Goal: Task Accomplishment & Management: Use online tool/utility

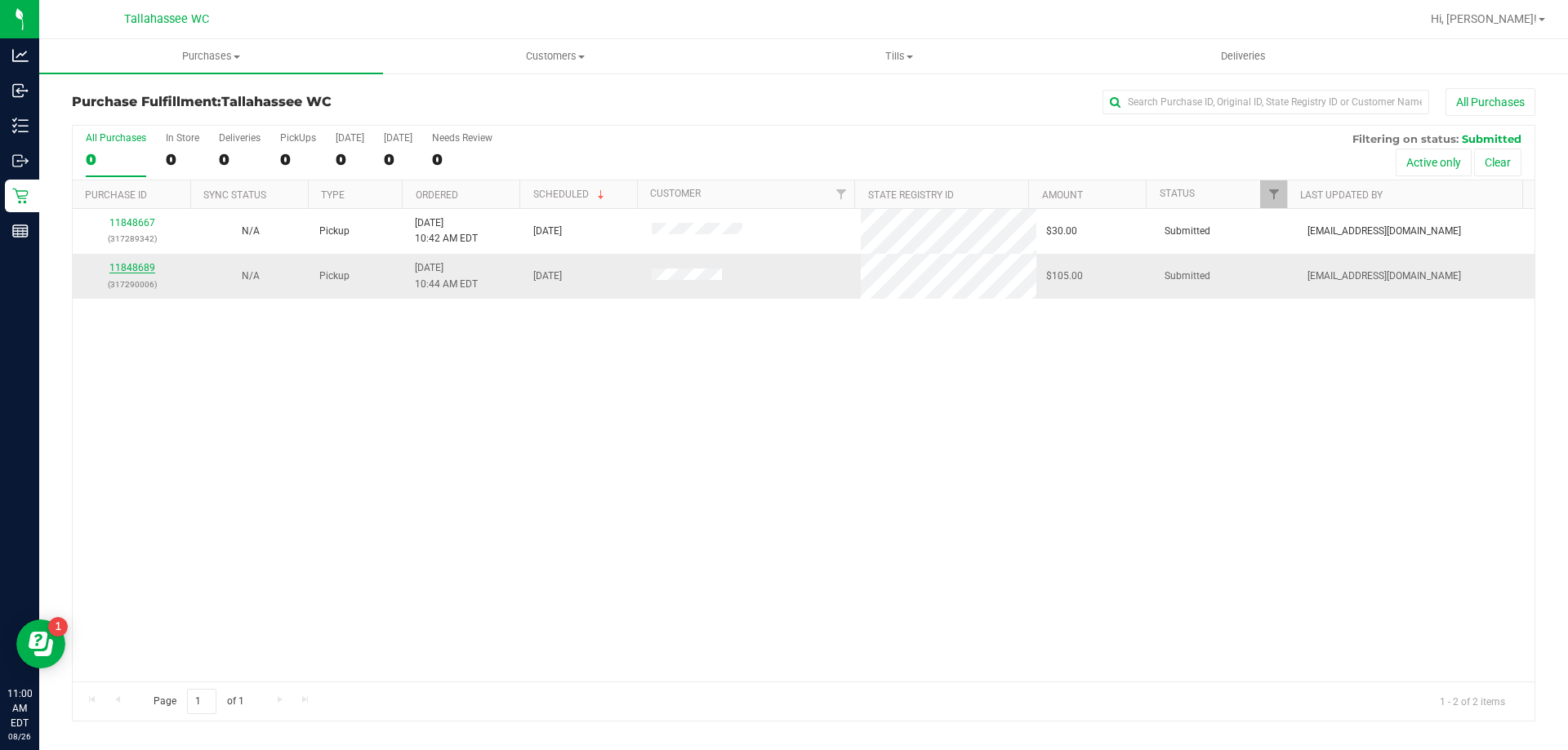
click at [143, 266] on link "11848689" at bounding box center [131, 268] width 45 height 12
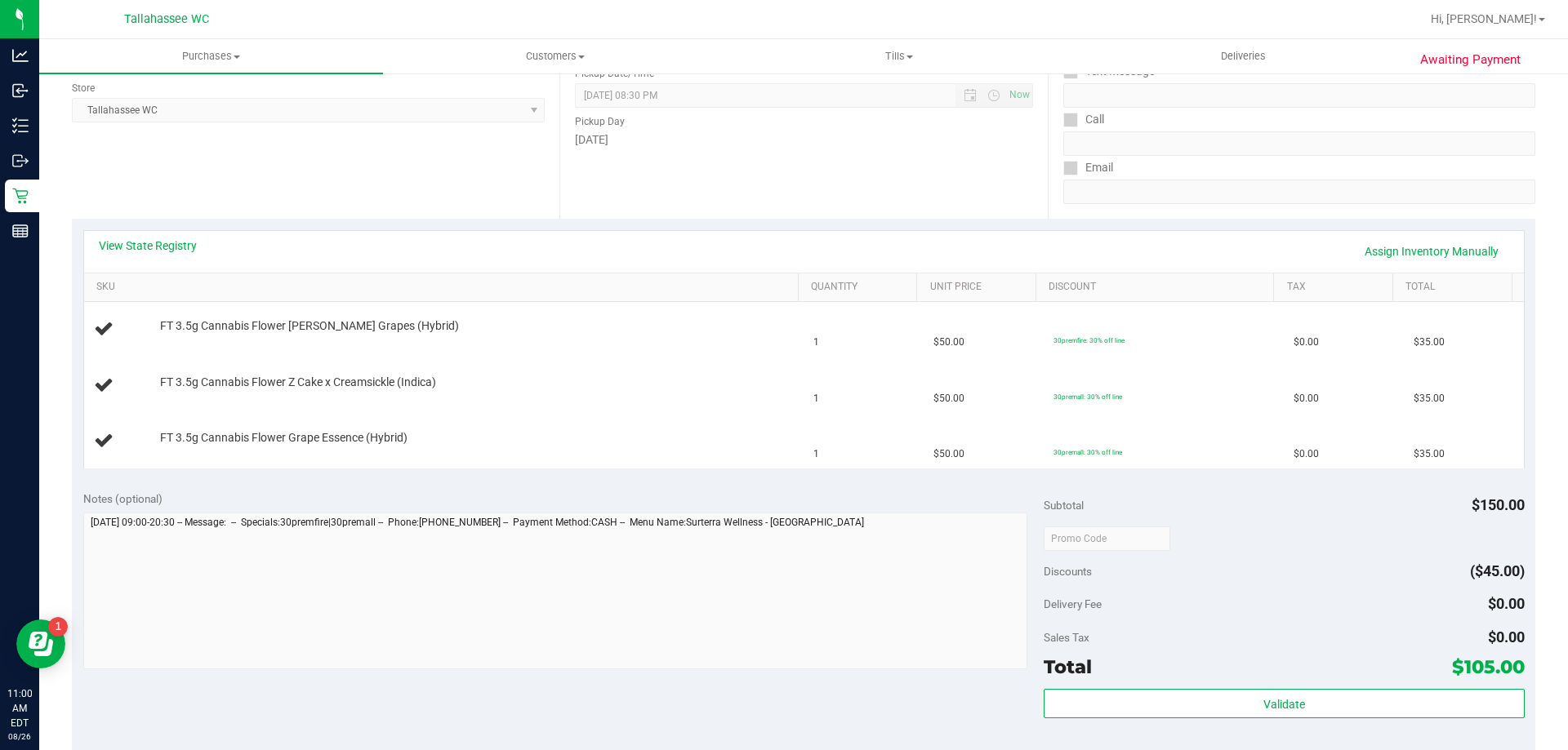
scroll to position [245, 0]
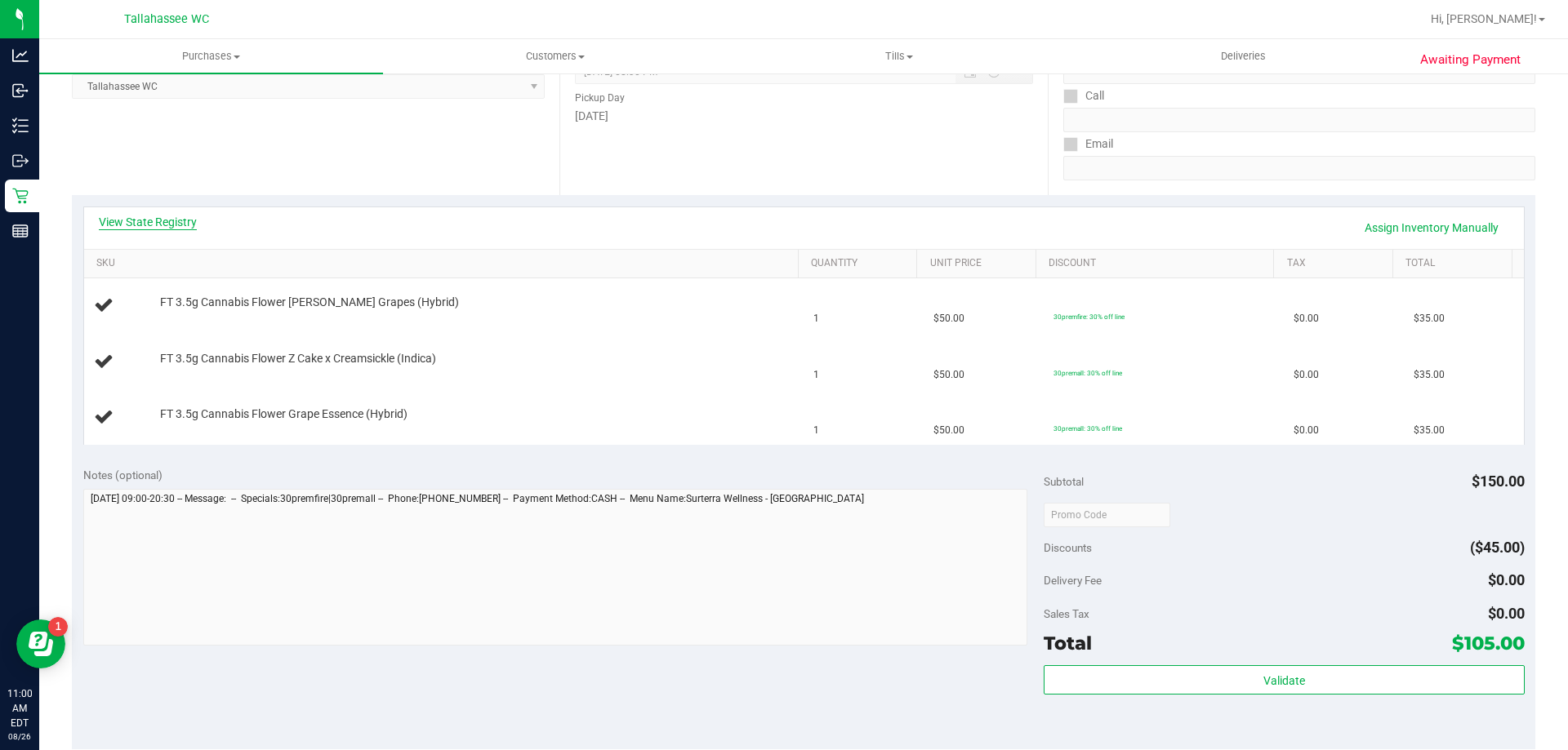
click at [128, 227] on link "View State Registry" at bounding box center [147, 221] width 98 height 16
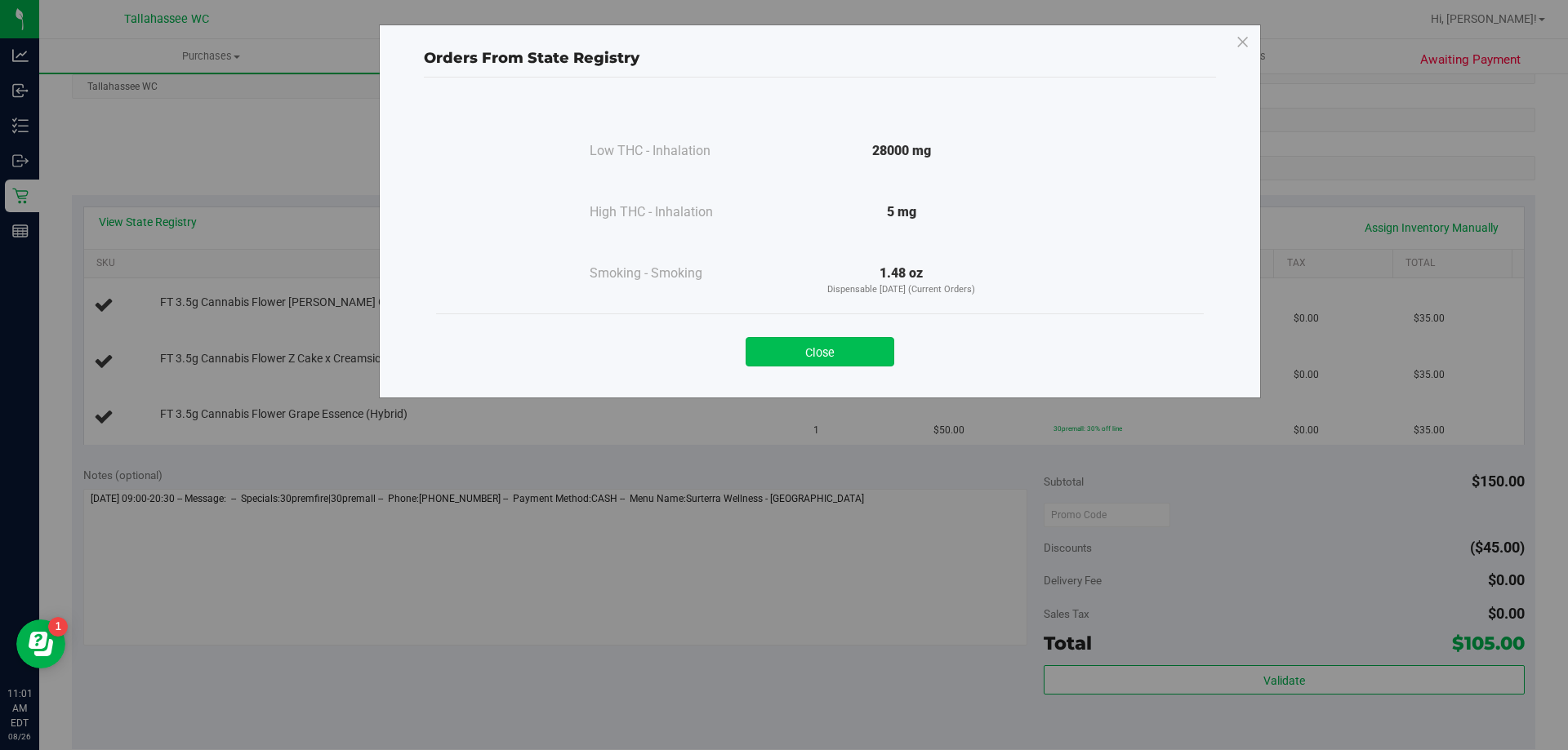
click at [838, 353] on button "Close" at bounding box center [820, 352] width 149 height 29
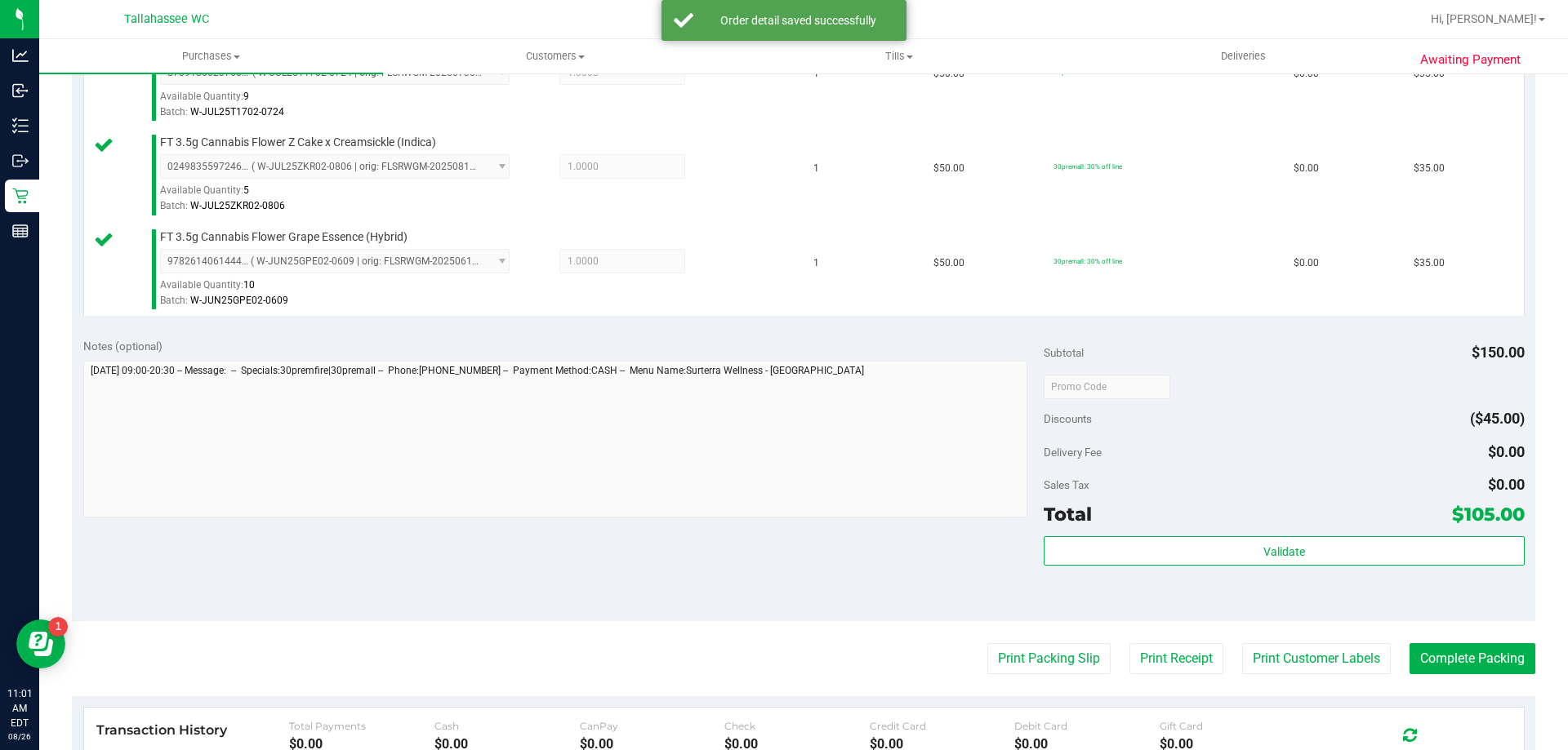
scroll to position [571, 0]
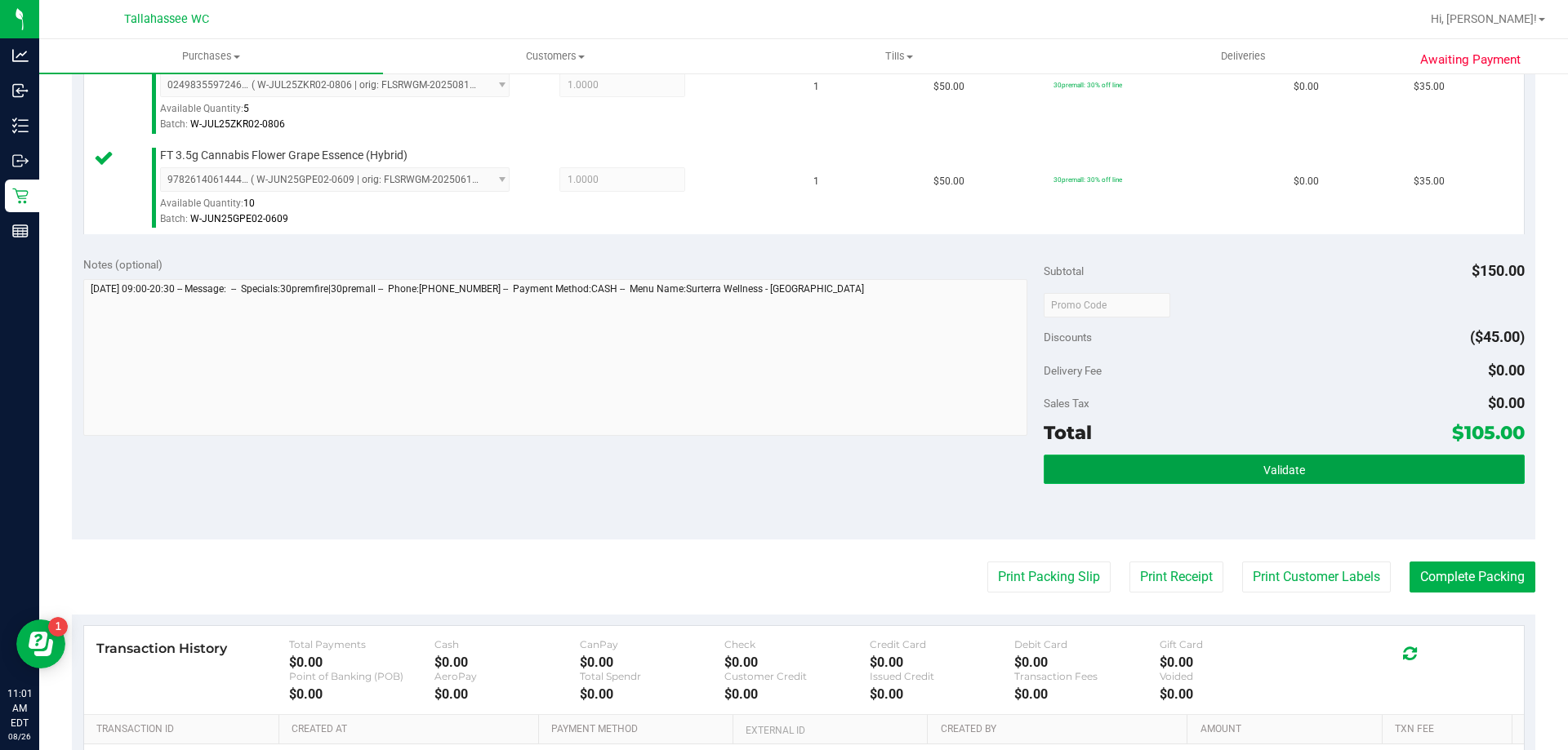
click at [1134, 480] on button "Validate" at bounding box center [1283, 469] width 480 height 29
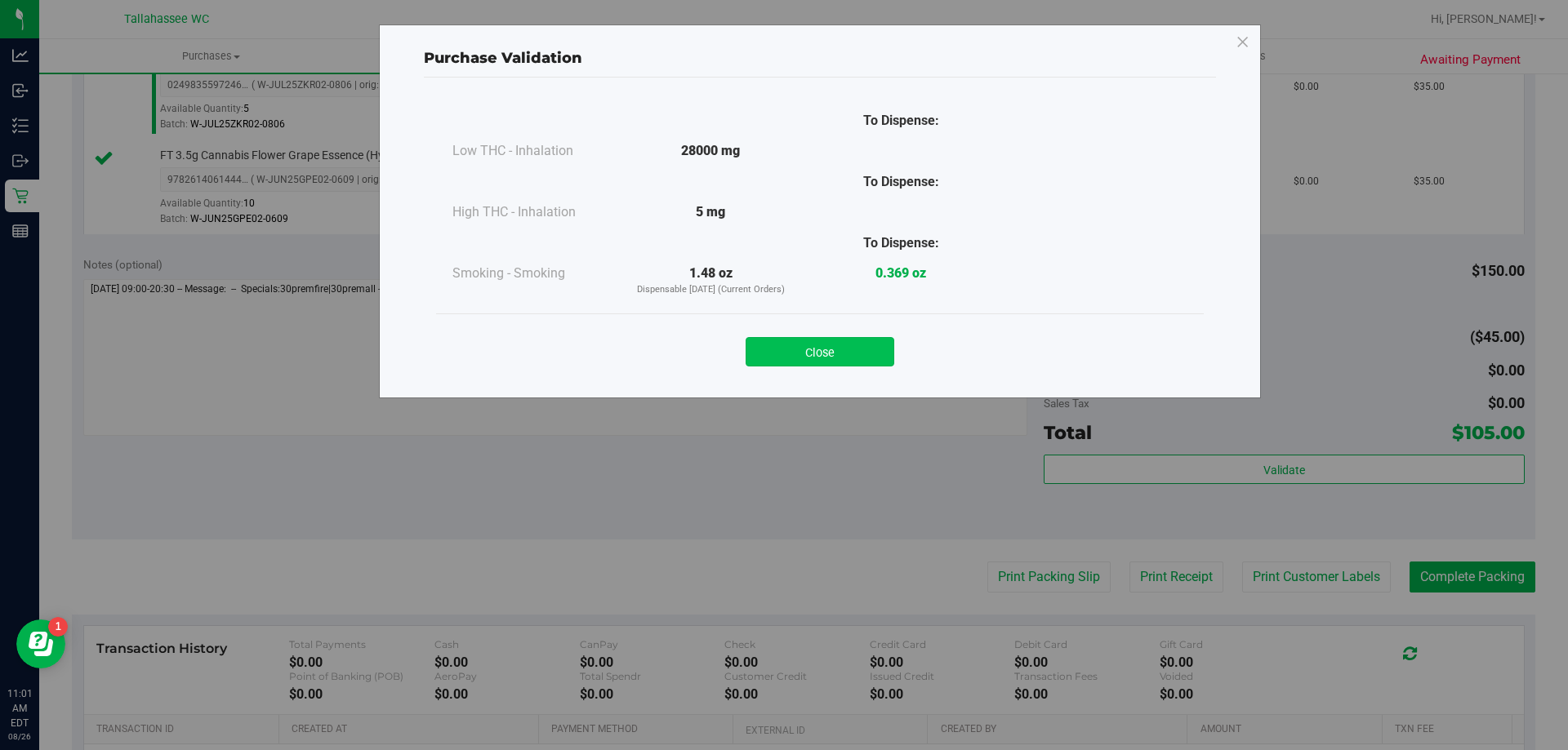
click at [862, 361] on button "Close" at bounding box center [820, 352] width 149 height 29
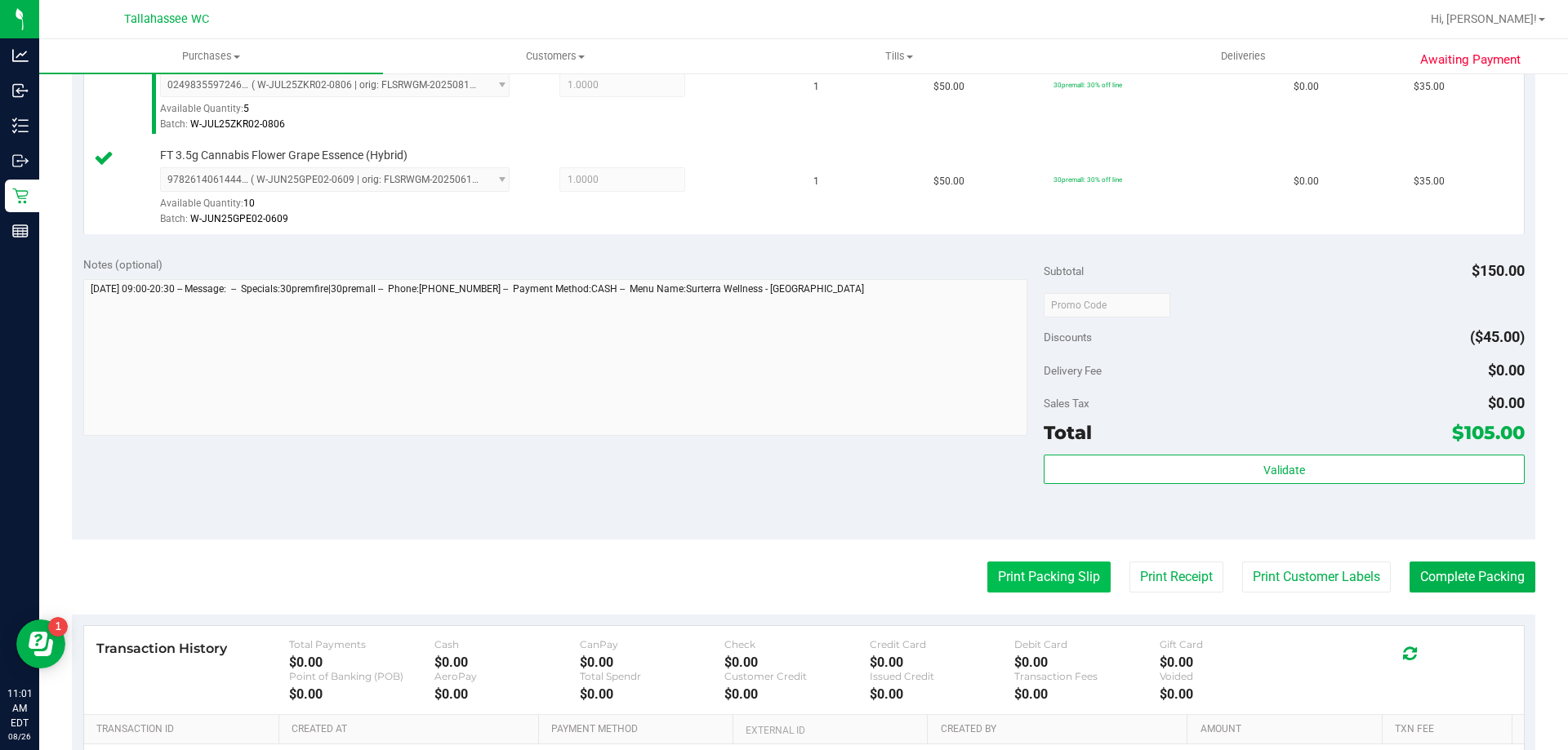
click at [1029, 584] on button "Print Packing Slip" at bounding box center [1049, 577] width 124 height 31
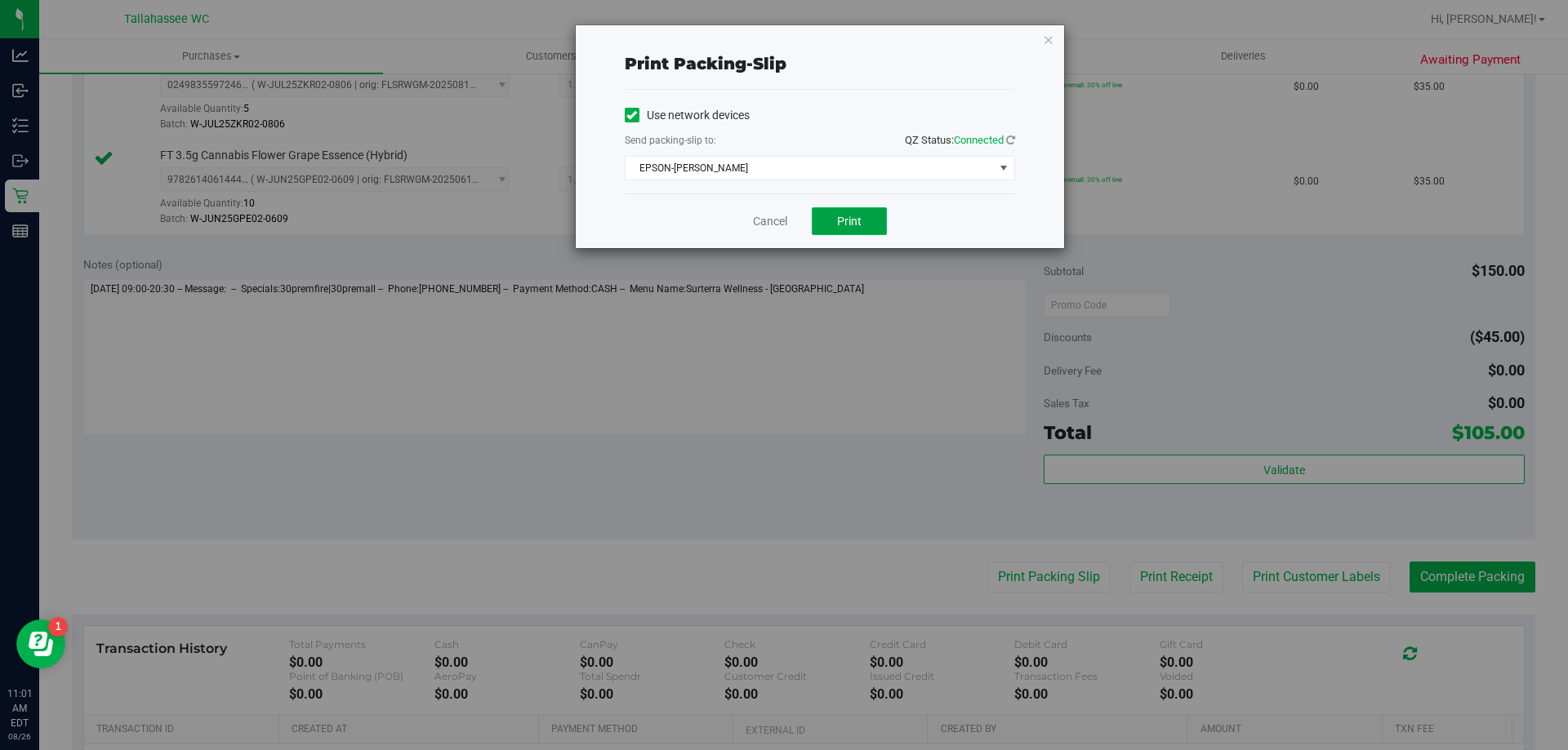
click at [843, 223] on span "Print" at bounding box center [849, 221] width 24 height 14
click at [1049, 40] on icon "button" at bounding box center [1049, 39] width 12 height 19
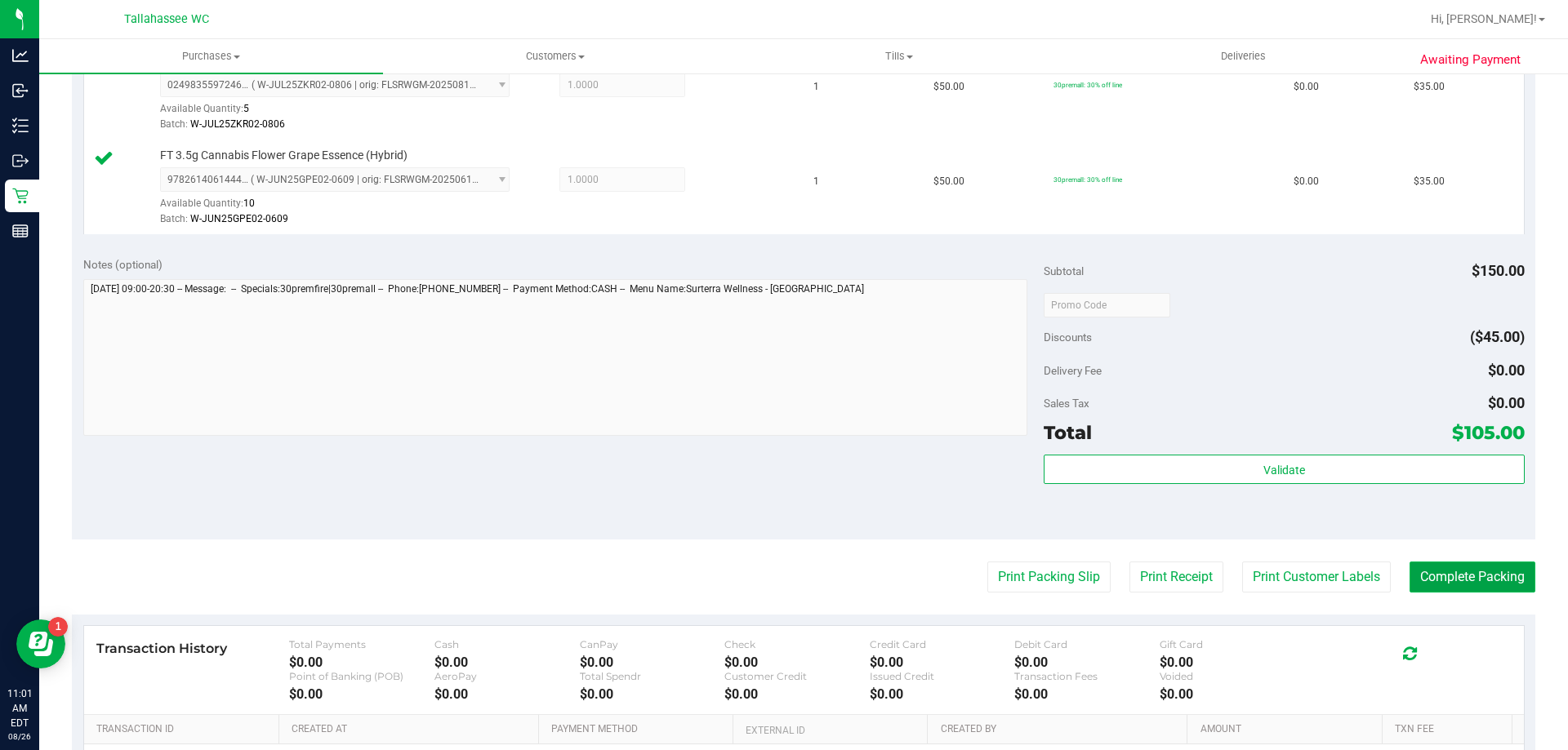
click at [1454, 575] on button "Complete Packing" at bounding box center [1472, 577] width 126 height 31
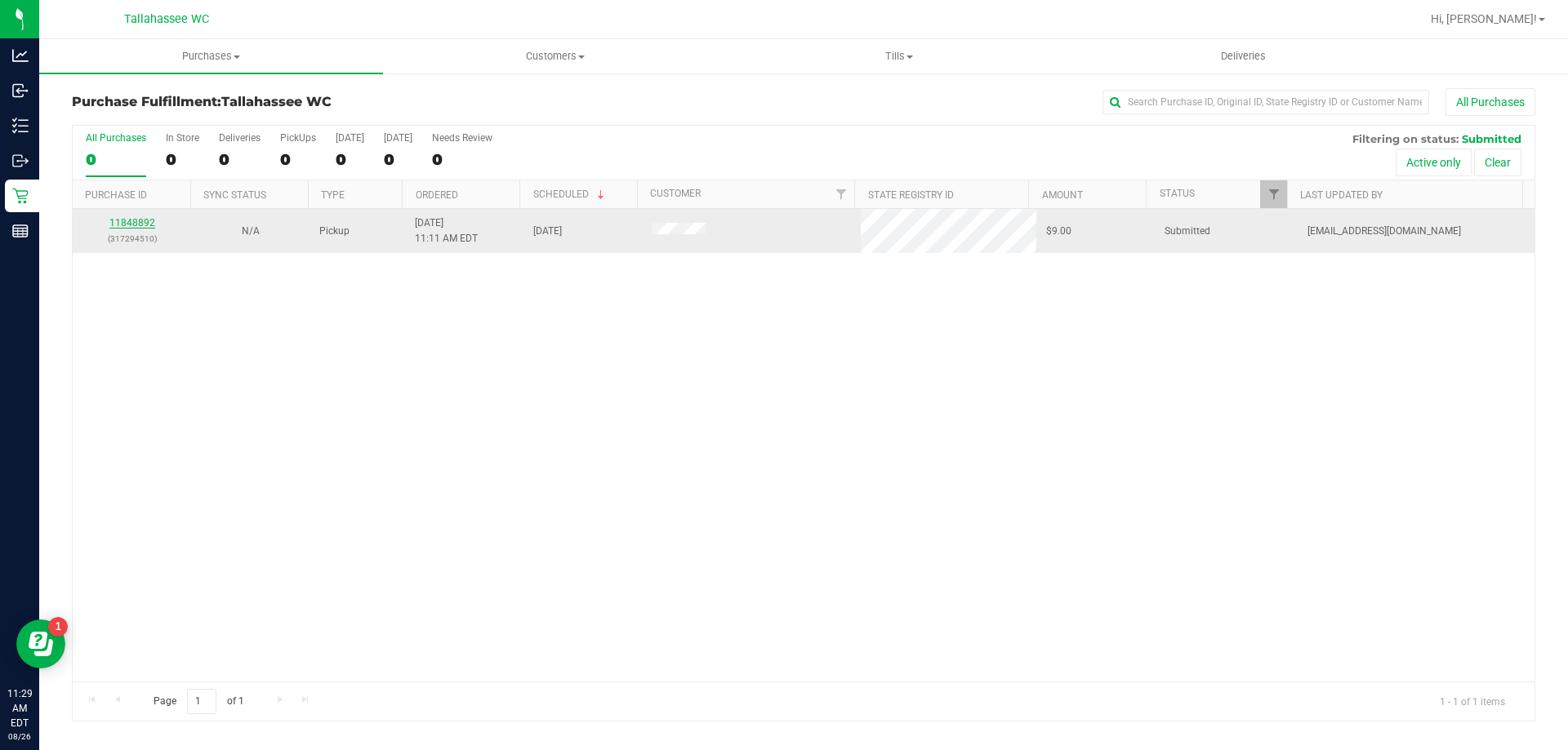
click at [140, 219] on link "11848892" at bounding box center [131, 223] width 45 height 12
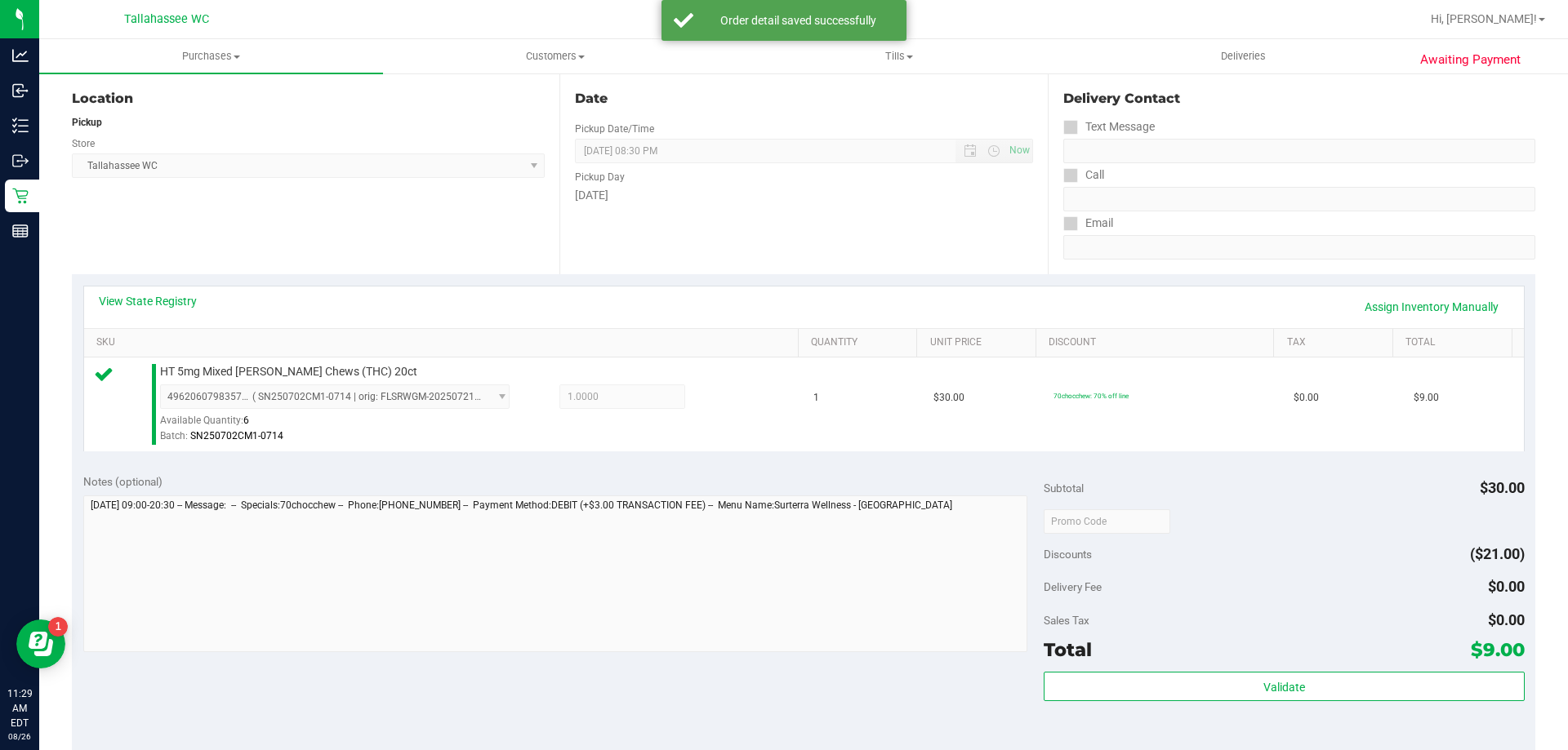
scroll to position [245, 0]
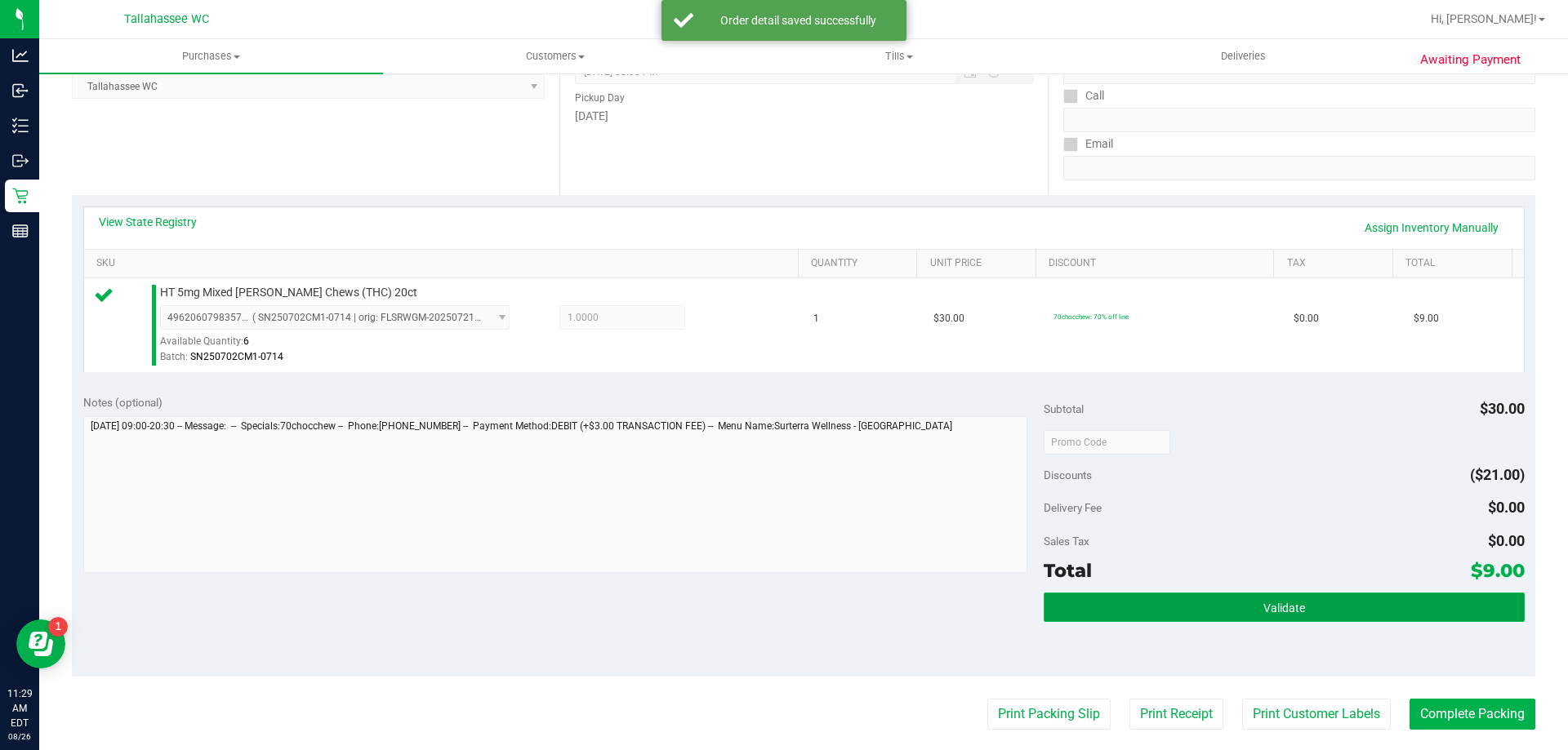
click at [1143, 599] on button "Validate" at bounding box center [1283, 607] width 480 height 29
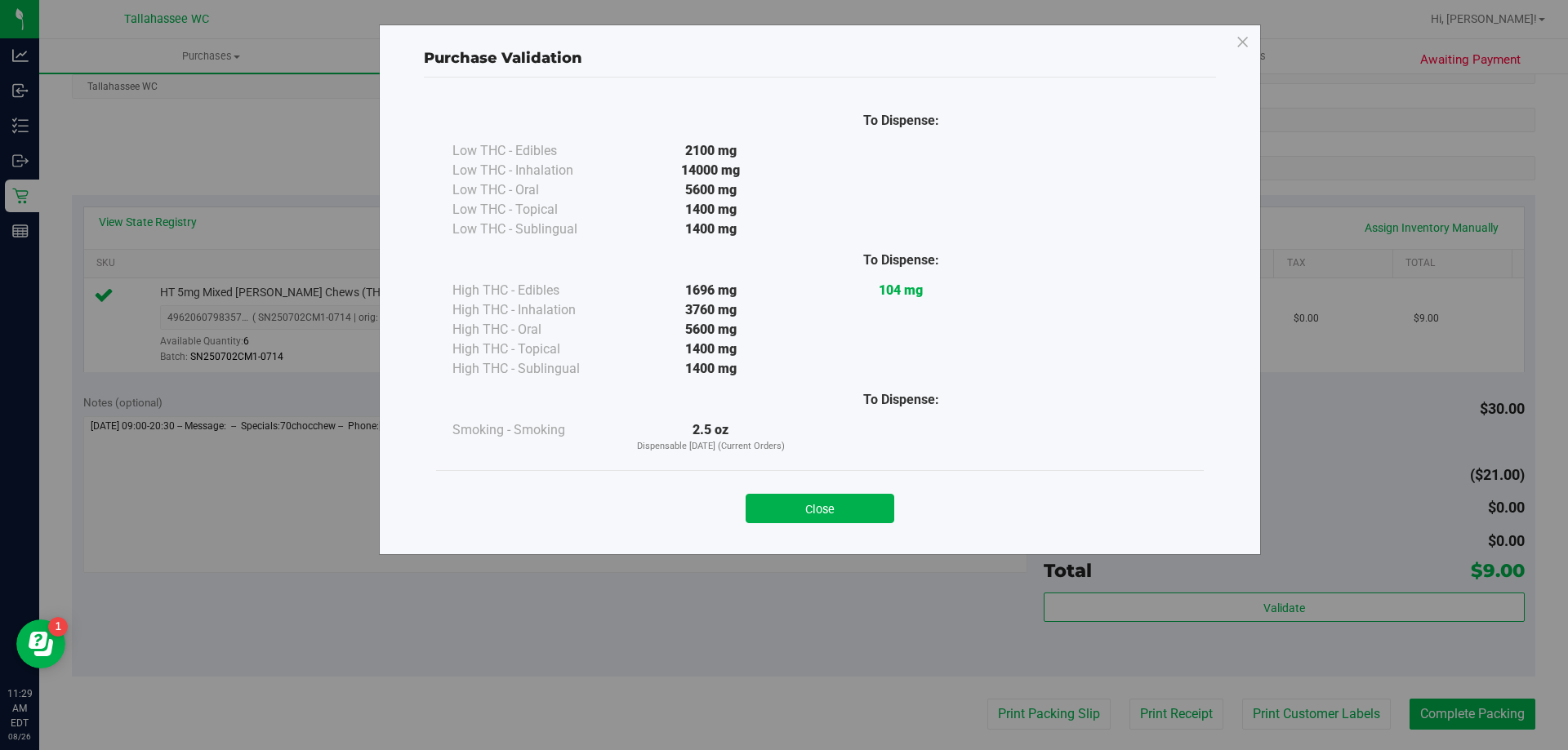
click at [858, 512] on button "Close" at bounding box center [820, 508] width 149 height 29
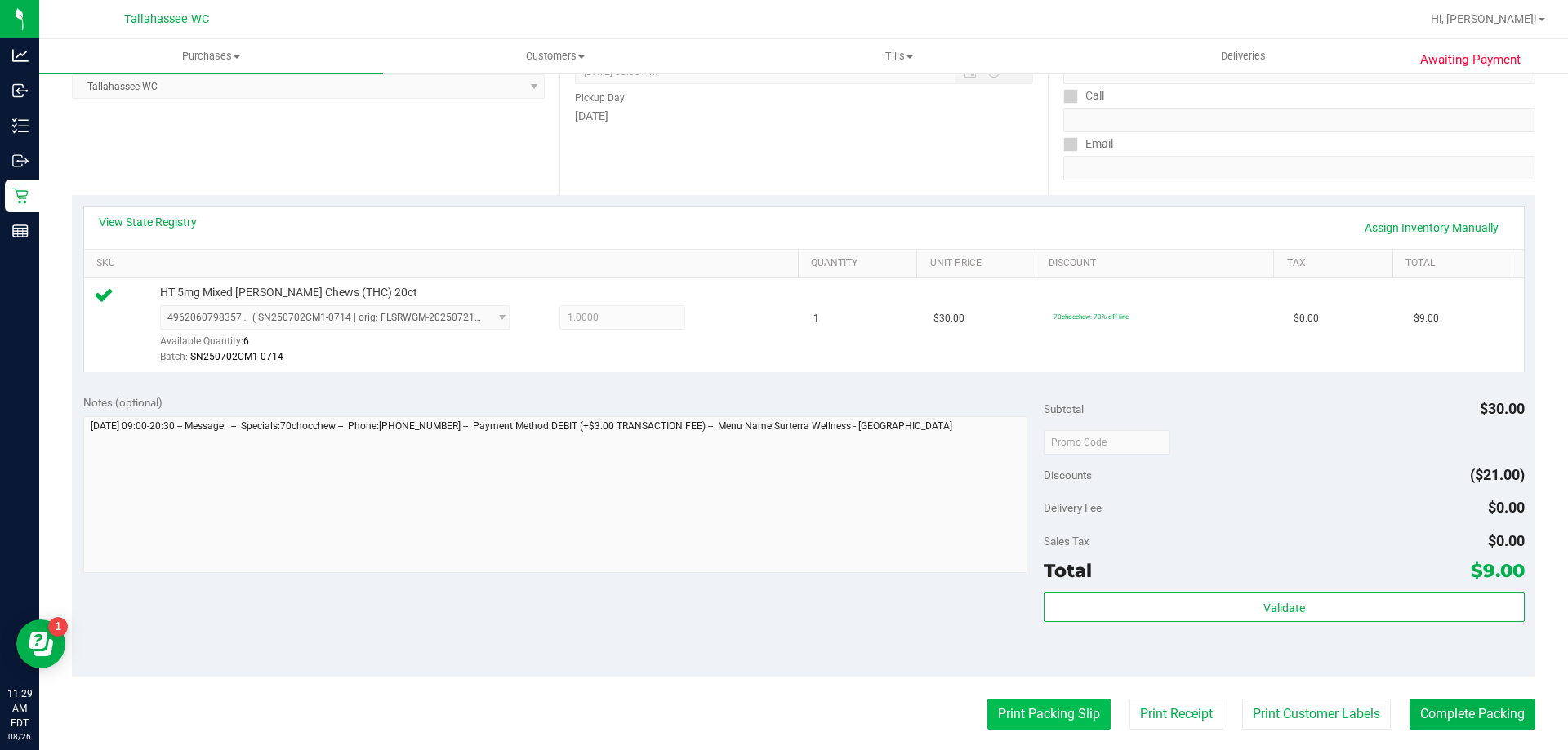
click at [1053, 720] on button "Print Packing Slip" at bounding box center [1049, 714] width 124 height 31
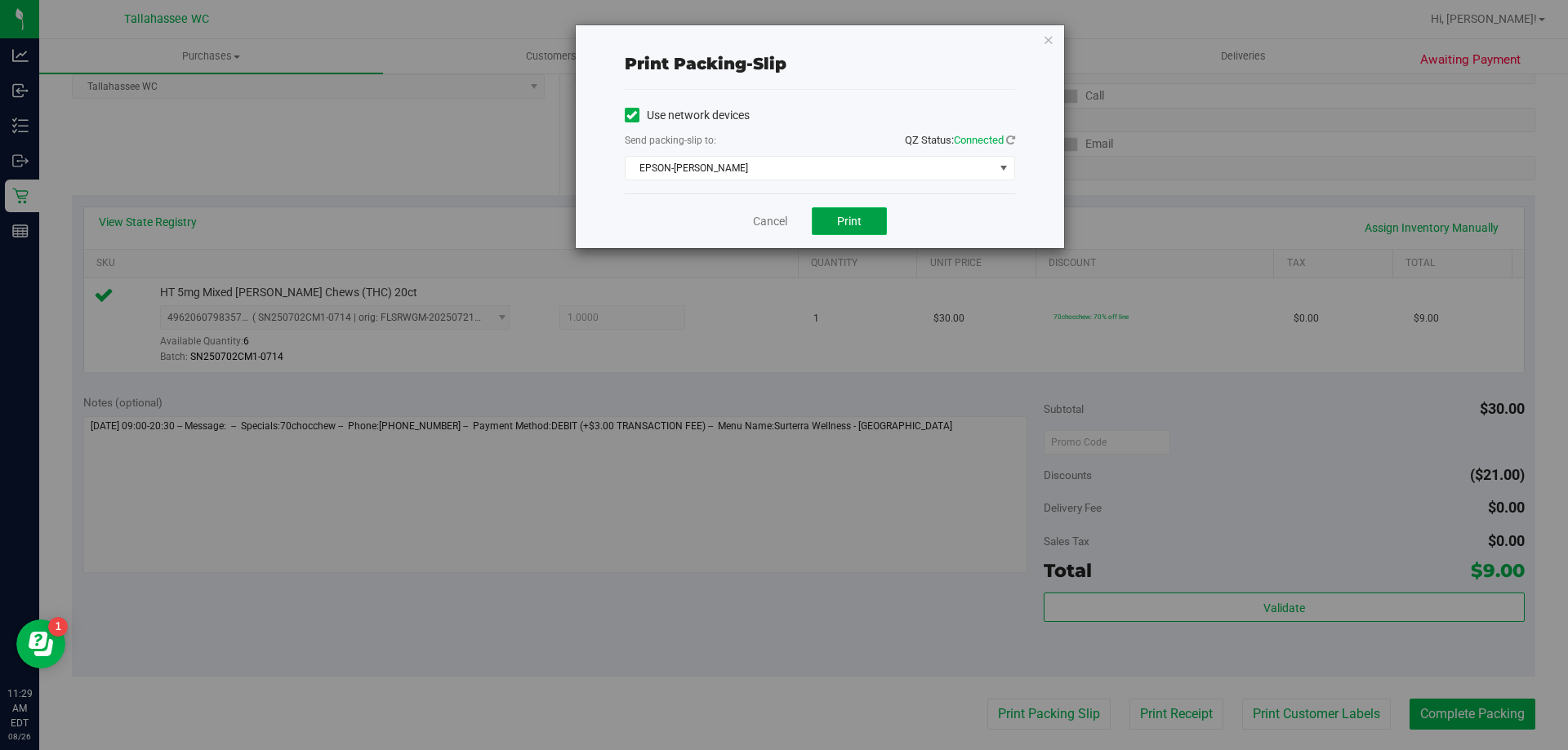
click at [844, 215] on span "Print" at bounding box center [849, 221] width 24 height 14
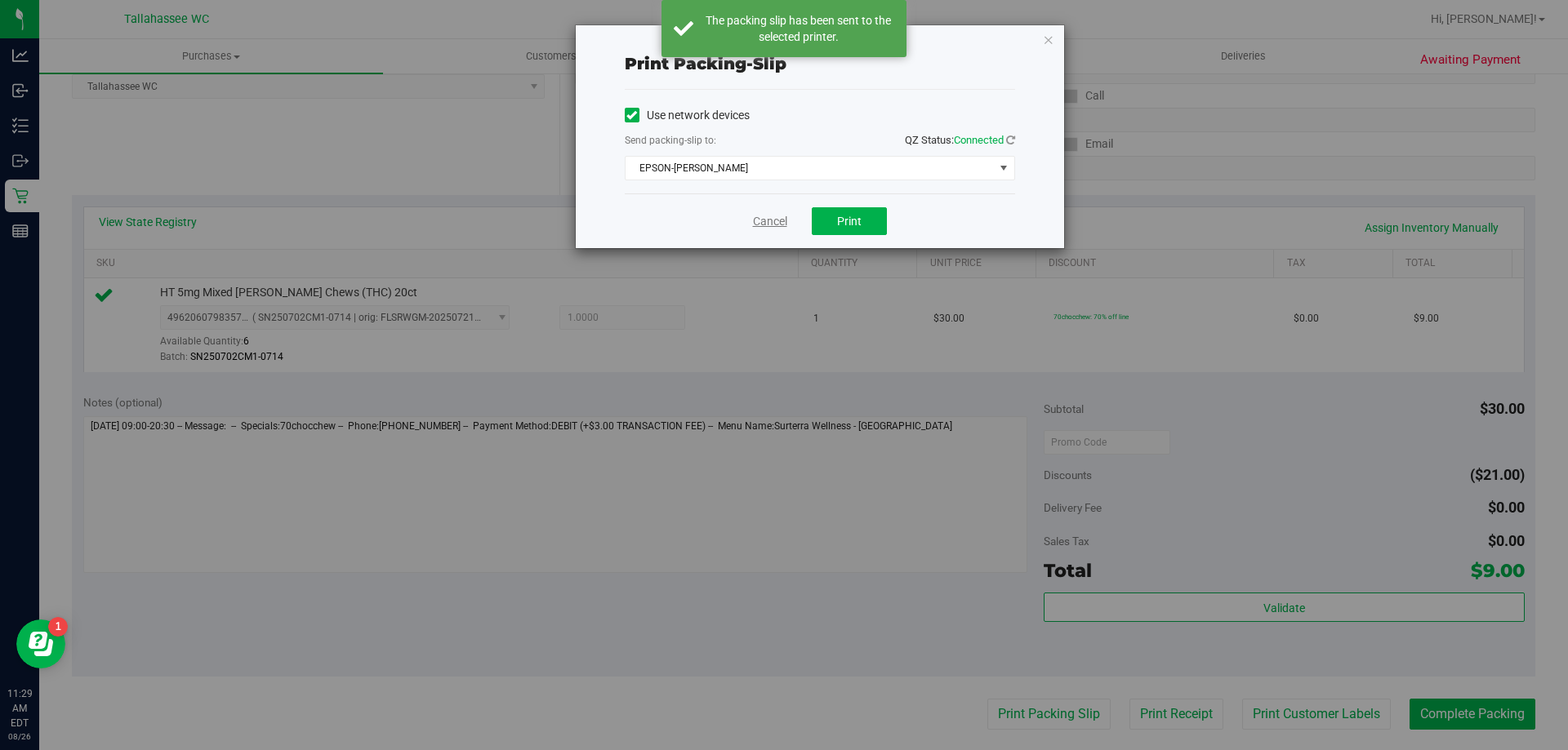
click at [775, 223] on link "Cancel" at bounding box center [769, 221] width 34 height 17
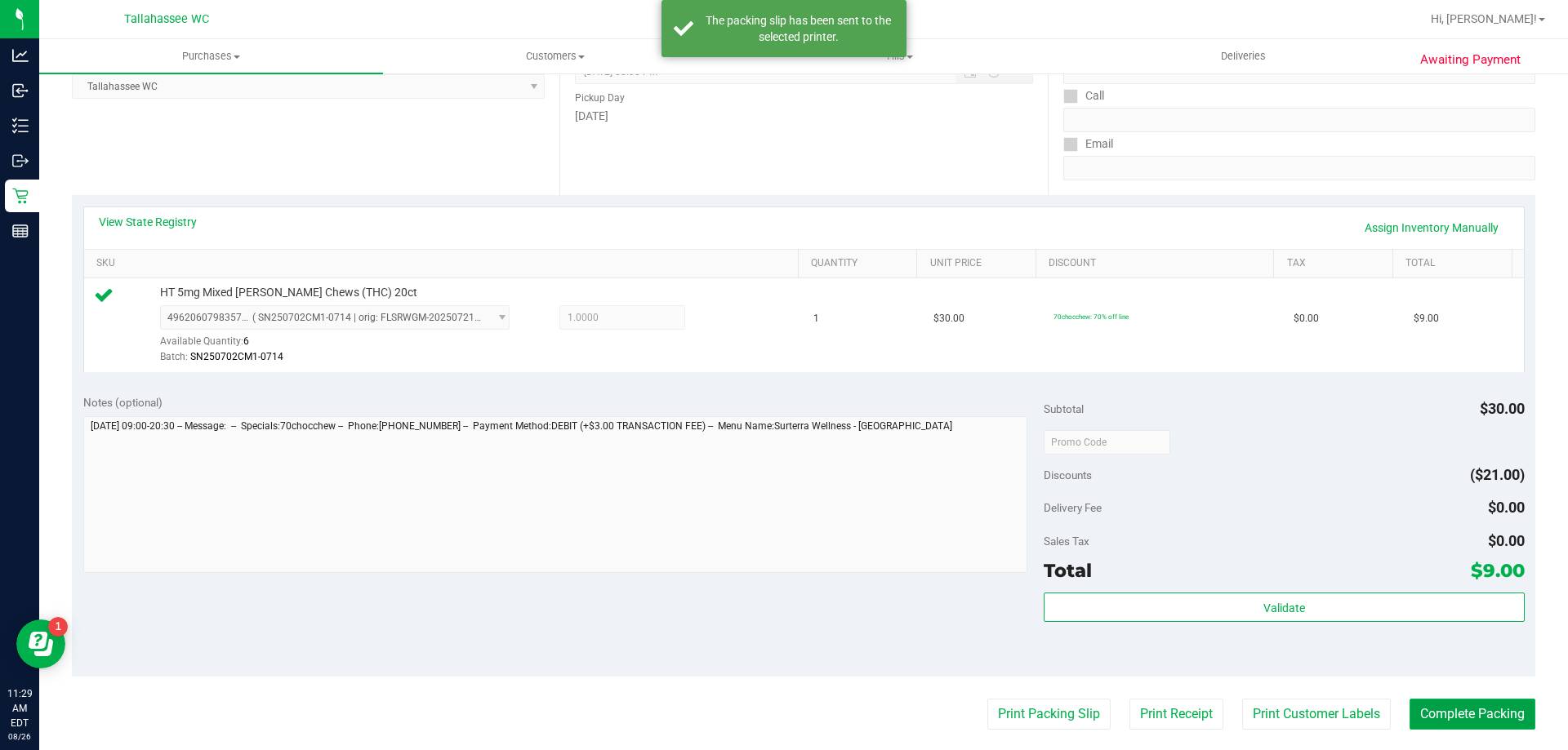
click at [1436, 722] on button "Complete Packing" at bounding box center [1472, 714] width 126 height 31
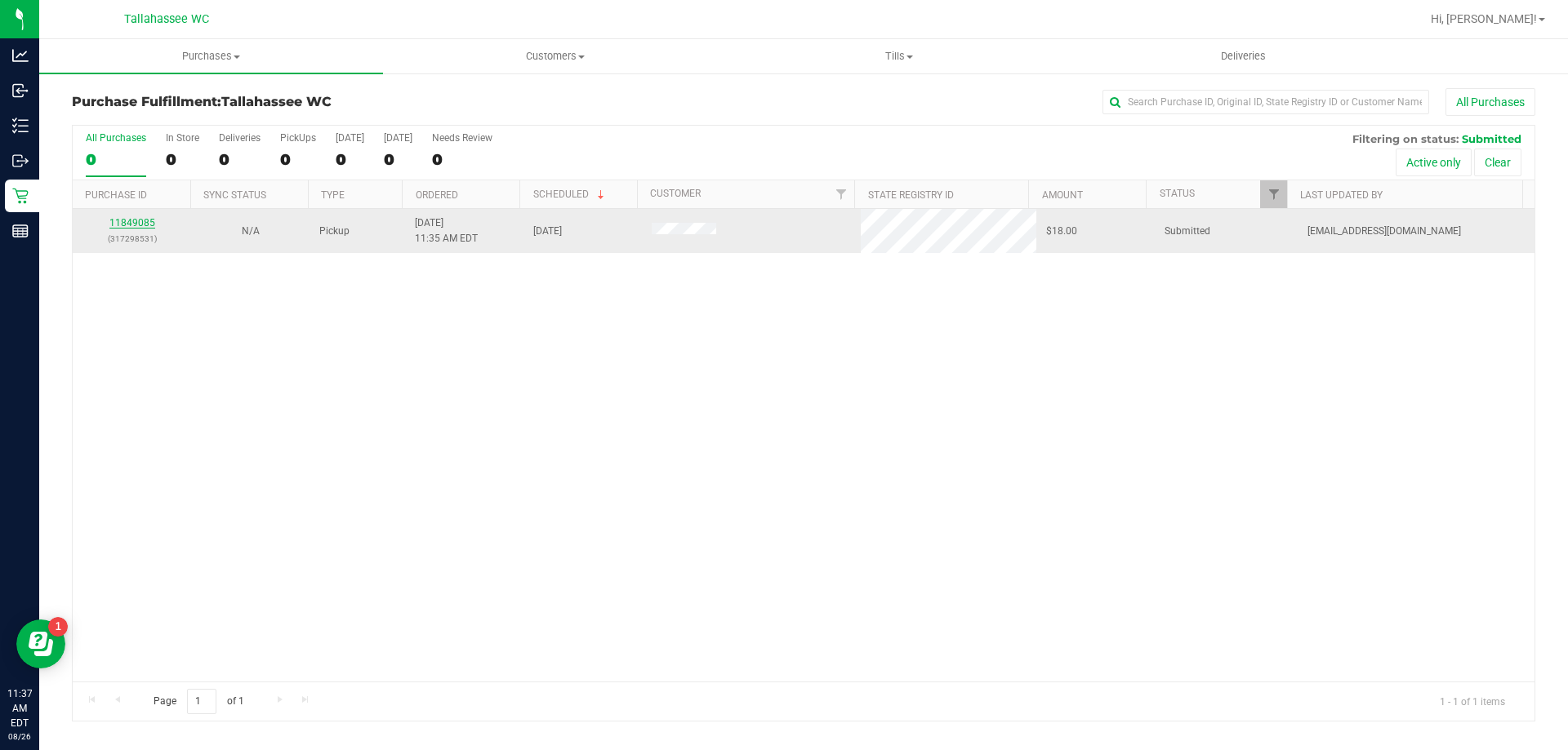
click at [129, 225] on link "11849085" at bounding box center [131, 223] width 45 height 12
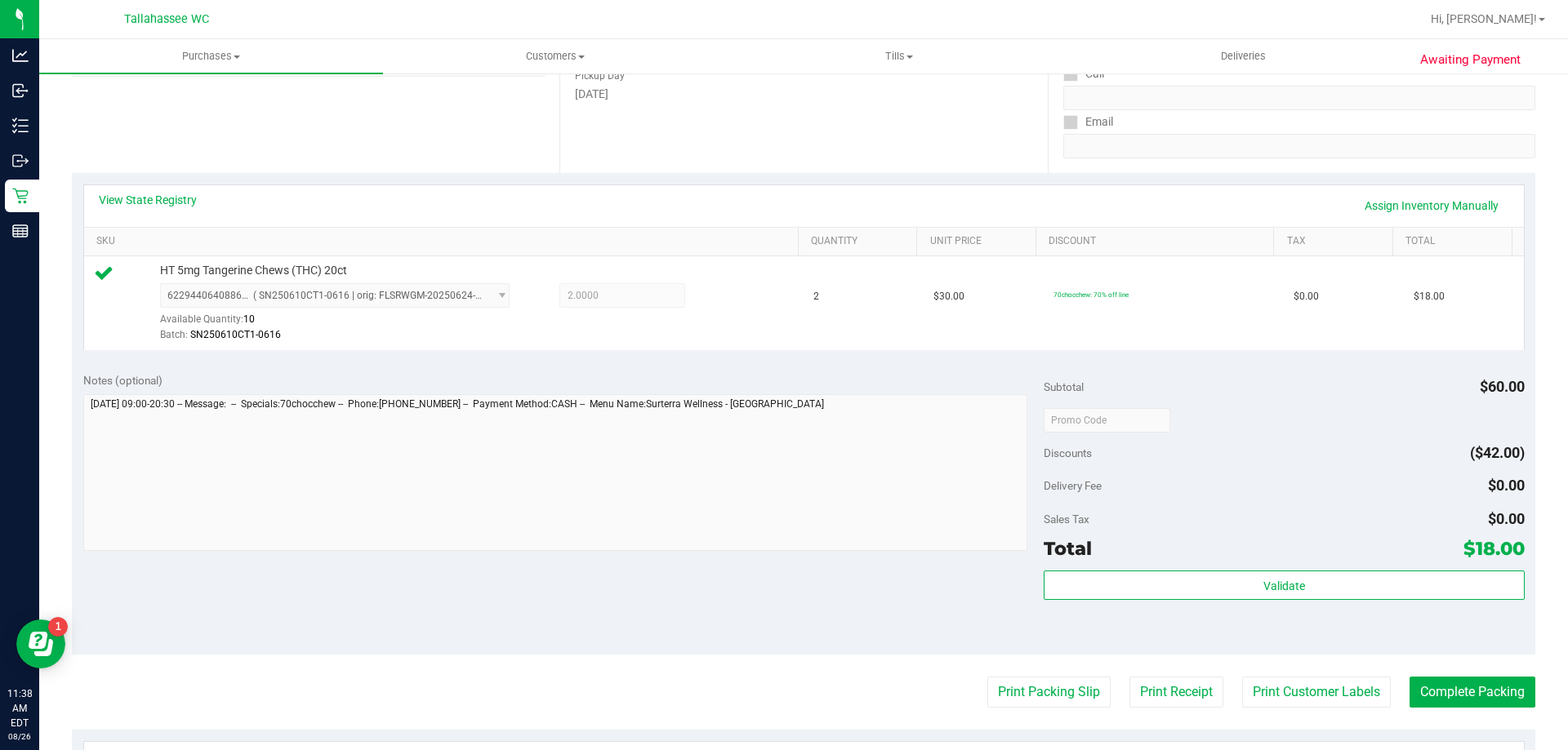
scroll to position [327, 0]
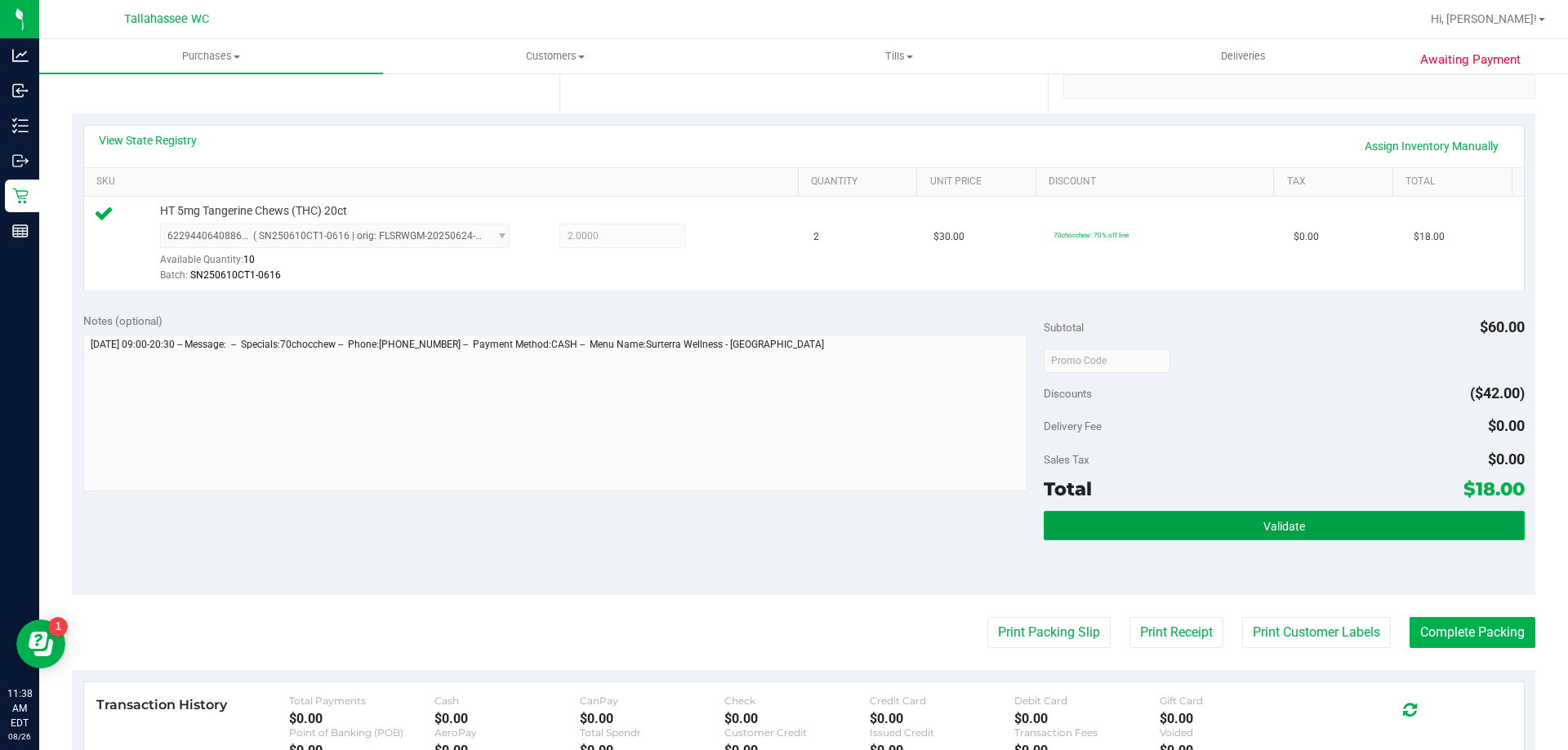
click at [1066, 534] on button "Validate" at bounding box center [1283, 526] width 480 height 29
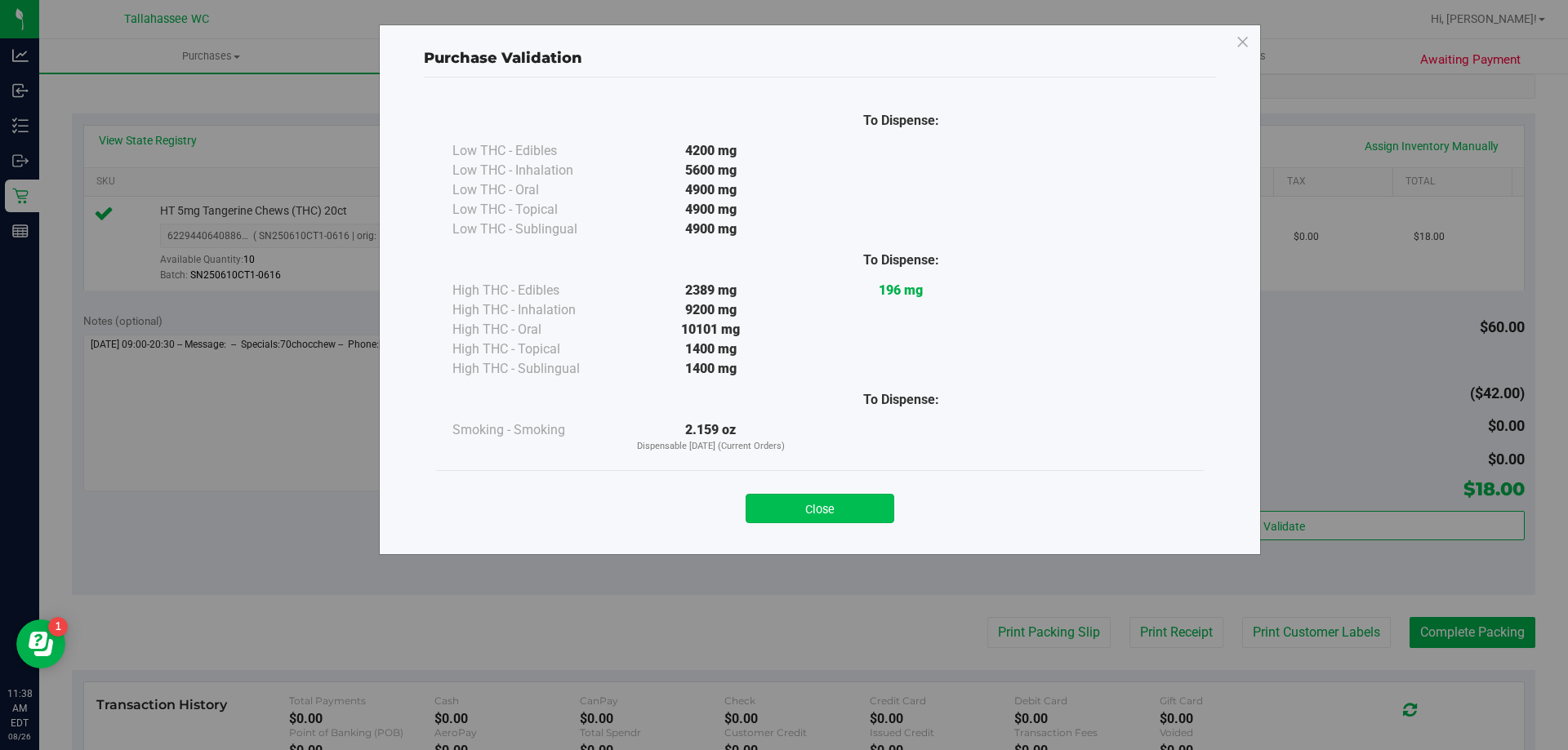
click at [817, 503] on button "Close" at bounding box center [820, 508] width 149 height 29
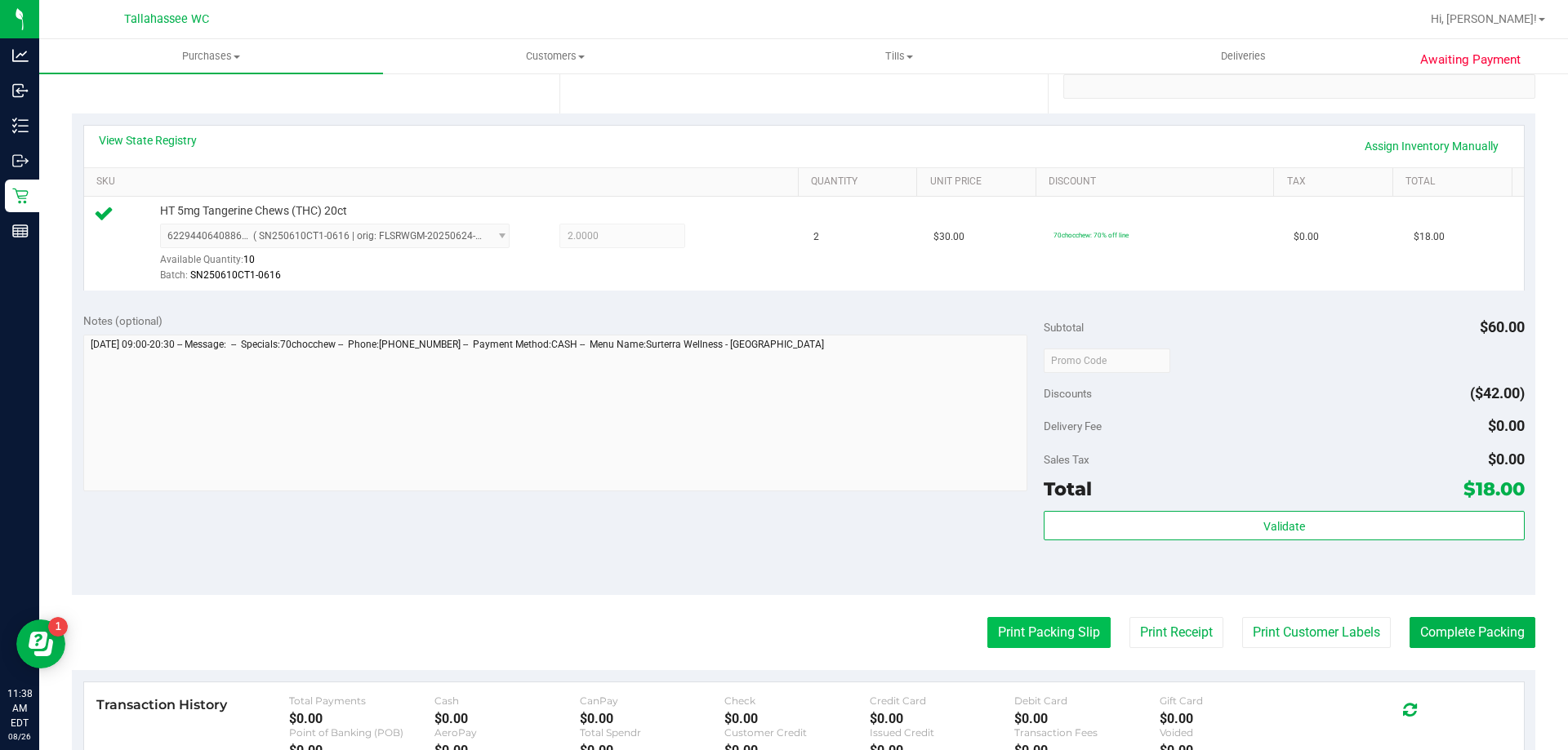
click at [987, 629] on button "Print Packing Slip" at bounding box center [1049, 633] width 124 height 31
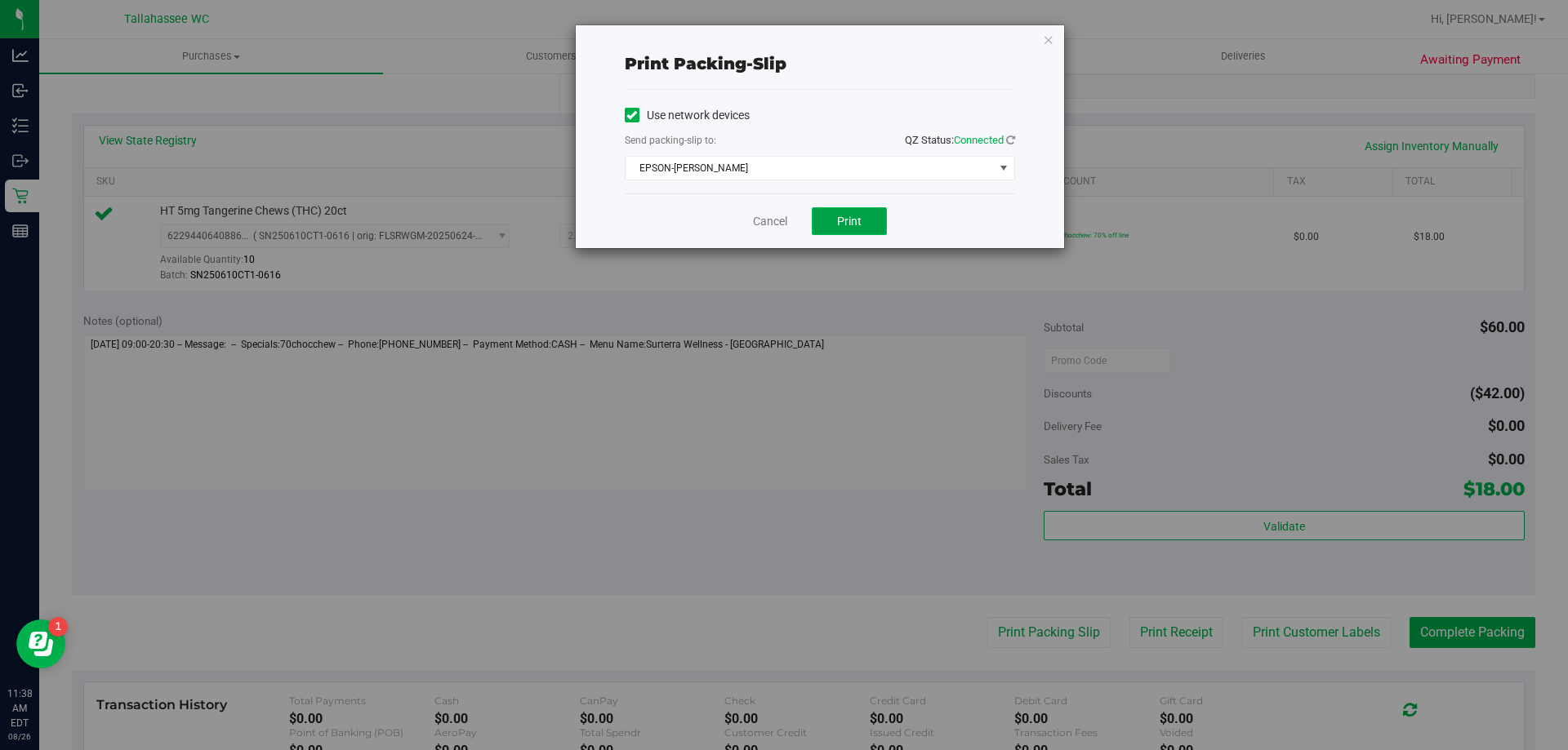
click at [833, 220] on button "Print" at bounding box center [850, 221] width 75 height 28
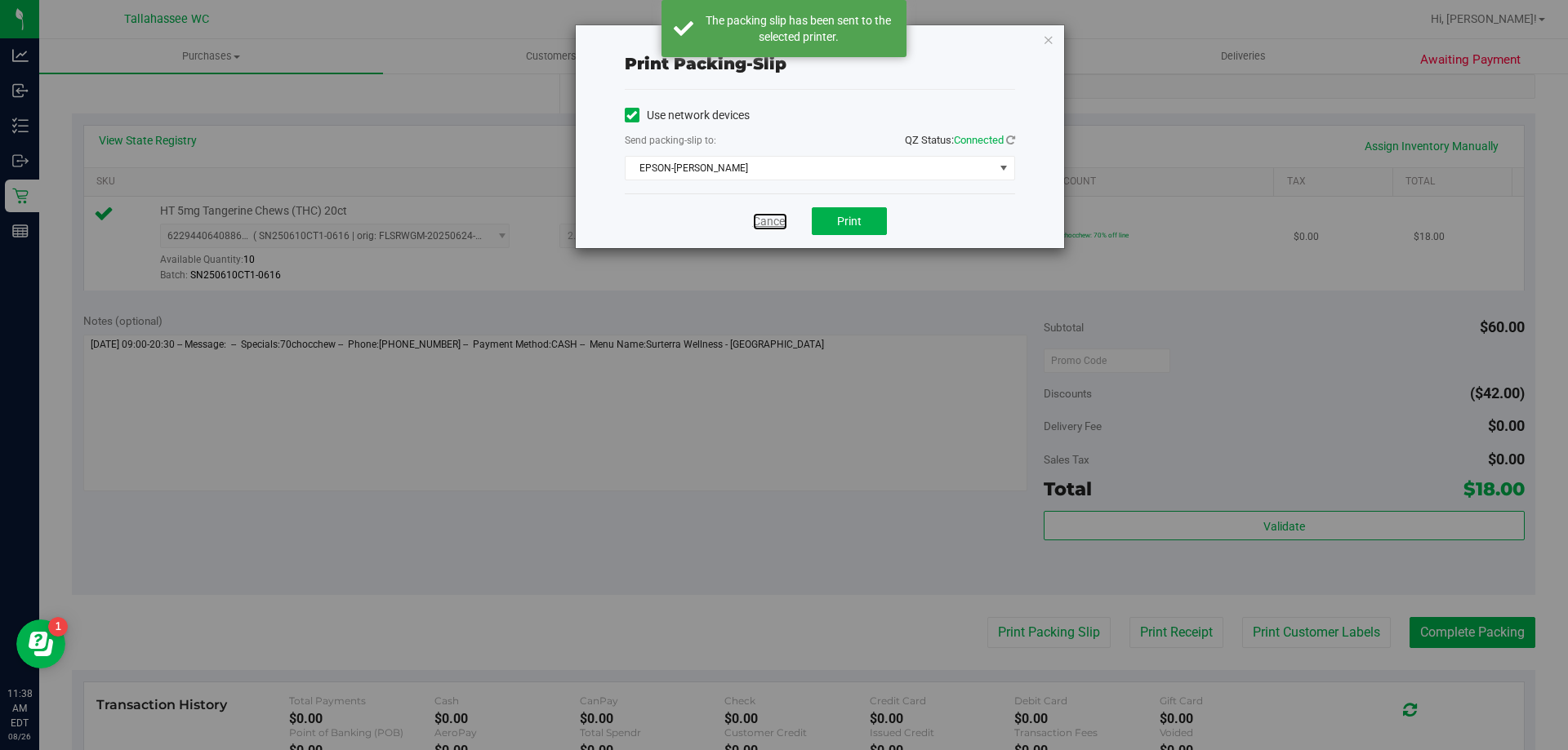
click at [780, 220] on link "Cancel" at bounding box center [769, 221] width 34 height 17
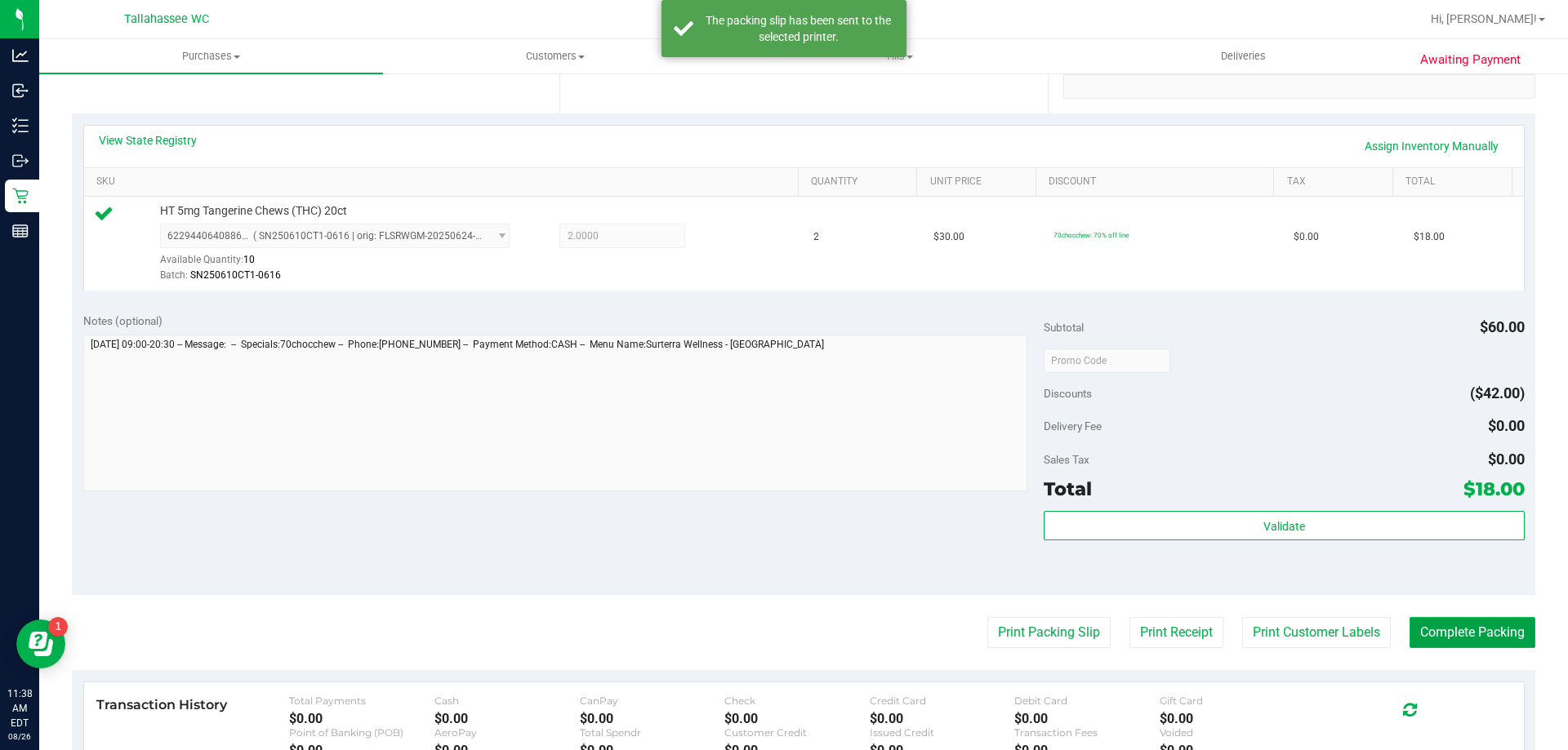
click at [1463, 624] on button "Complete Packing" at bounding box center [1472, 633] width 126 height 31
